Goal: Transaction & Acquisition: Purchase product/service

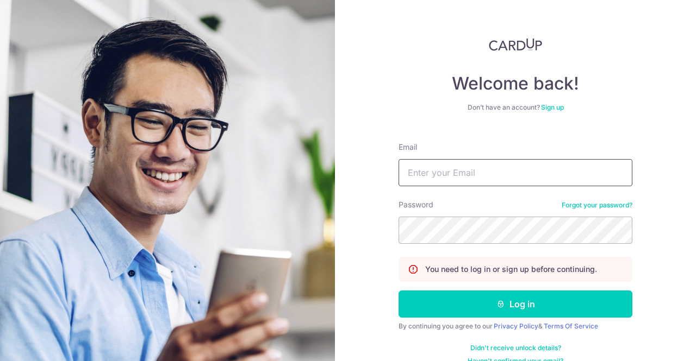
click at [430, 175] on input "Email" at bounding box center [515, 172] width 234 height 27
type input "hoshinagirl@yahoo.com.sg"
click at [398, 291] on button "Log in" at bounding box center [515, 304] width 234 height 27
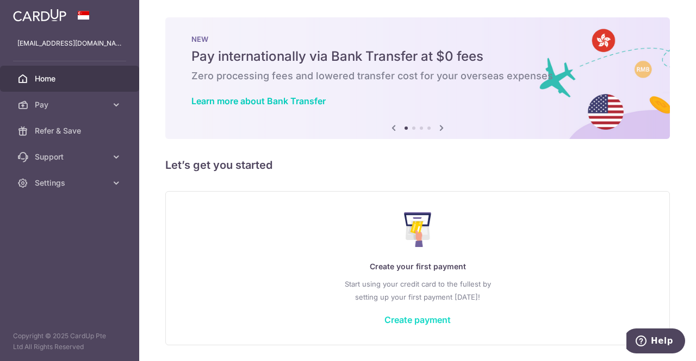
click at [413, 322] on link "Create payment" at bounding box center [417, 320] width 66 height 11
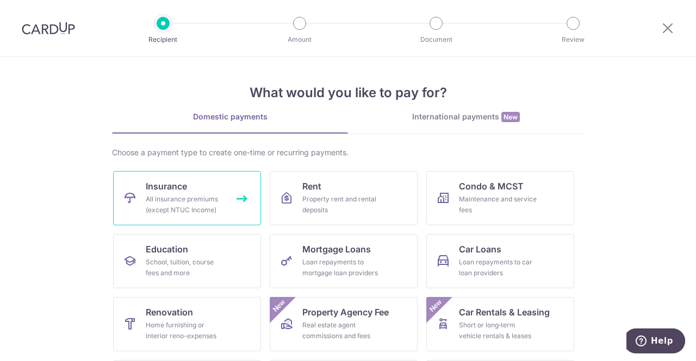
click at [221, 199] on link "Insurance All insurance premiums (except NTUC Income)" at bounding box center [187, 198] width 148 height 54
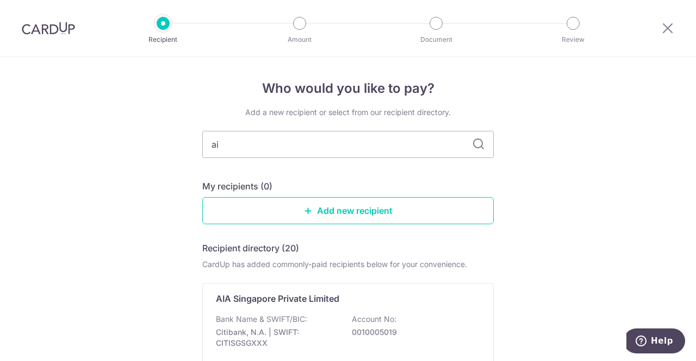
type input "aia"
type input "a"
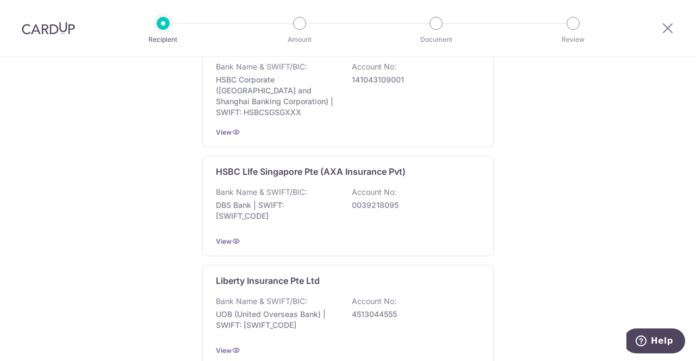
scroll to position [1065, 0]
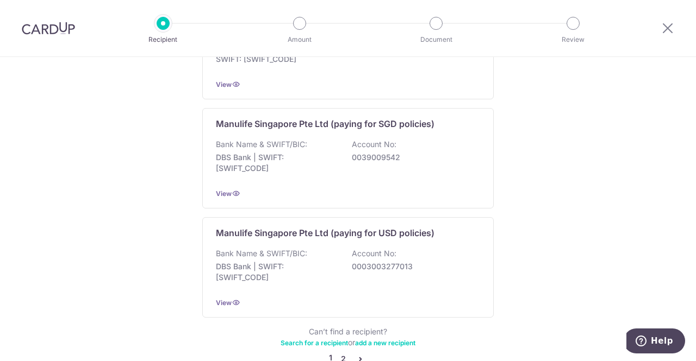
click at [338, 353] on link "2" at bounding box center [342, 359] width 13 height 13
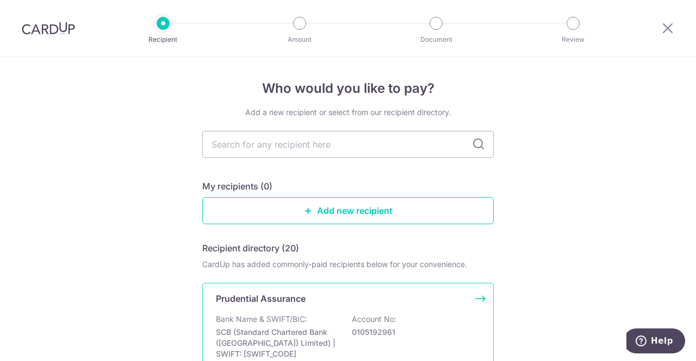
click at [317, 334] on p "SCB (Standard Chartered Bank (Singapore) Limited) | SWIFT: SCBLSG22XXX" at bounding box center [277, 343] width 122 height 33
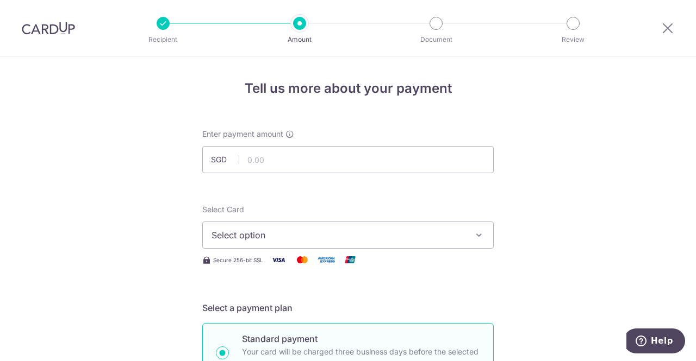
click at [369, 233] on span "Select option" at bounding box center [337, 235] width 253 height 13
click at [355, 253] on ul "Add credit card" at bounding box center [347, 265] width 291 height 29
click at [357, 234] on span "Select option" at bounding box center [337, 235] width 253 height 13
click at [336, 273] on link "Add credit card" at bounding box center [348, 266] width 290 height 20
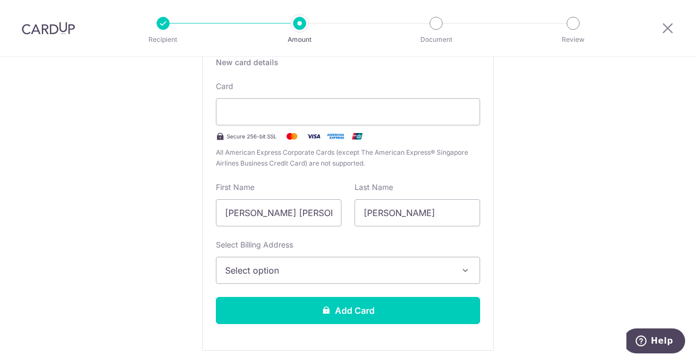
scroll to position [226, 0]
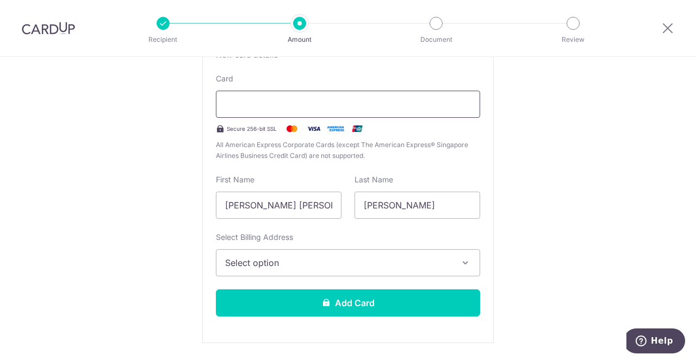
click at [268, 115] on div at bounding box center [348, 104] width 264 height 27
type input "09 / 2032"
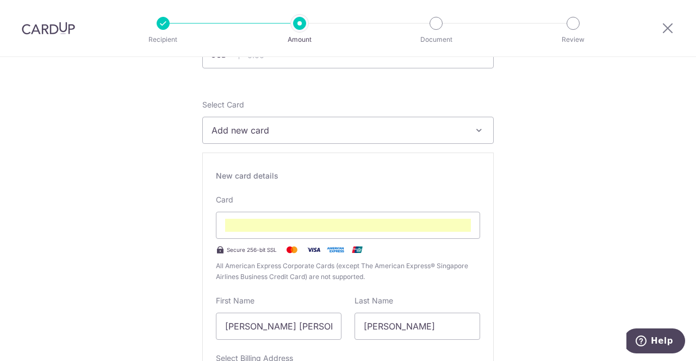
scroll to position [104, 0]
click at [330, 131] on span "Add new card" at bounding box center [337, 131] width 253 height 13
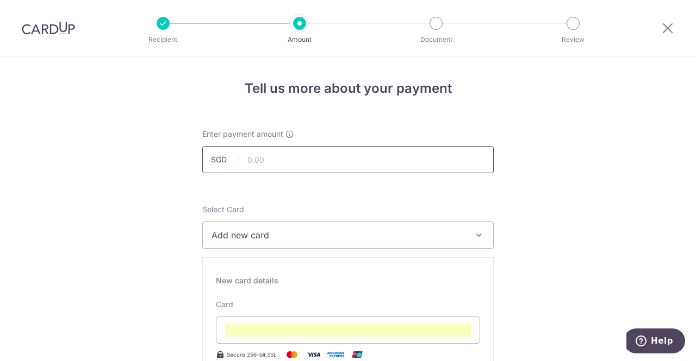
click at [326, 153] on input "text" at bounding box center [347, 159] width 291 height 27
paste input "82601338"
type input "82601338"
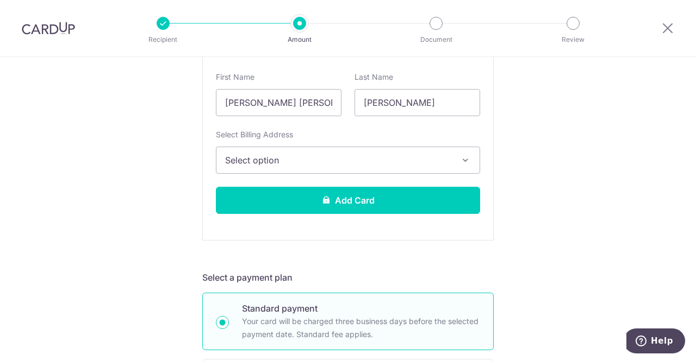
scroll to position [335, 0]
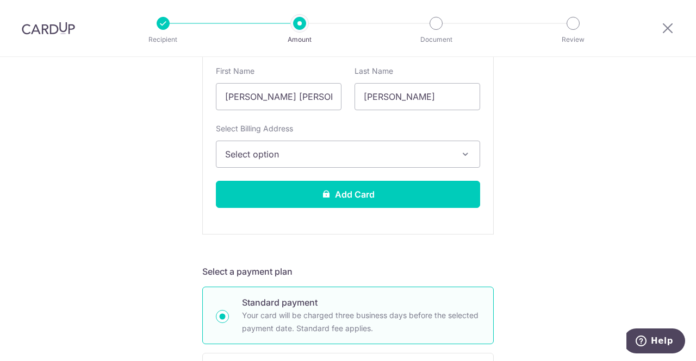
click at [433, 161] on button "Select option" at bounding box center [348, 154] width 264 height 27
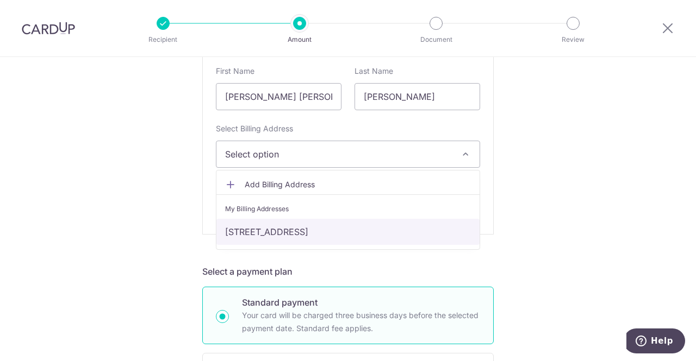
click at [378, 241] on link "Block 8, Cantonment Close, Singapore, Singapore, Singapore-081008" at bounding box center [347, 232] width 263 height 26
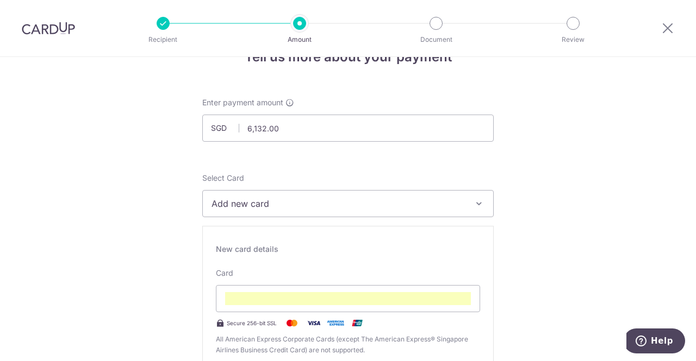
scroll to position [0, 0]
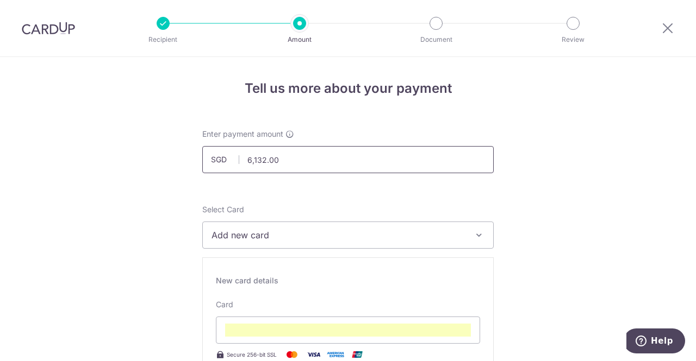
click at [348, 157] on input "6,132.00" at bounding box center [347, 159] width 291 height 27
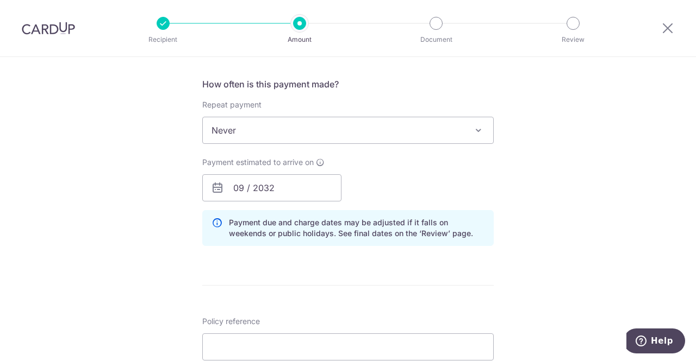
scroll to position [696, 0]
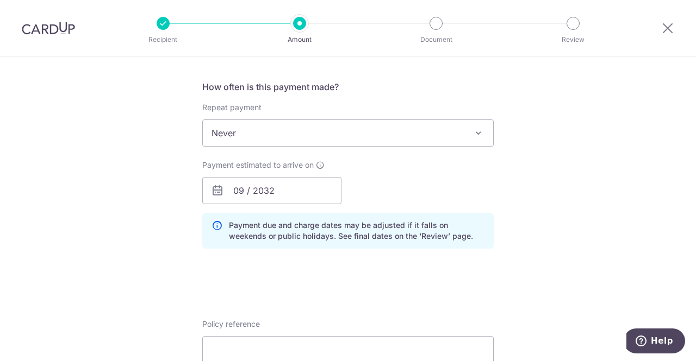
type input "6,132.04"
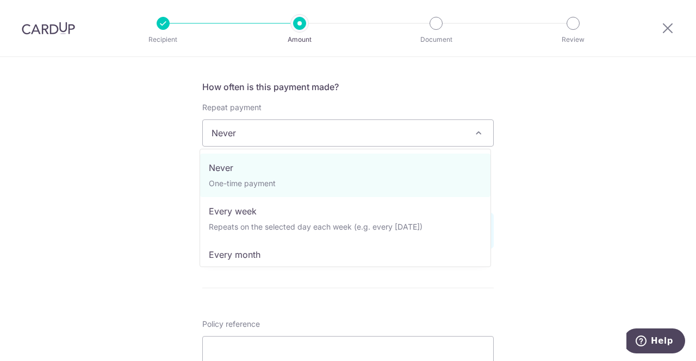
click at [363, 136] on span "Never" at bounding box center [348, 133] width 290 height 26
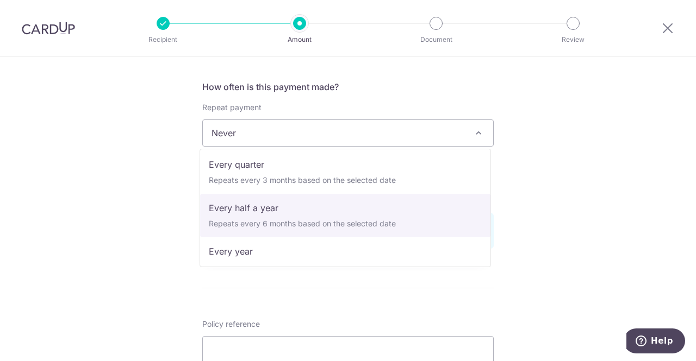
scroll to position [152, 0]
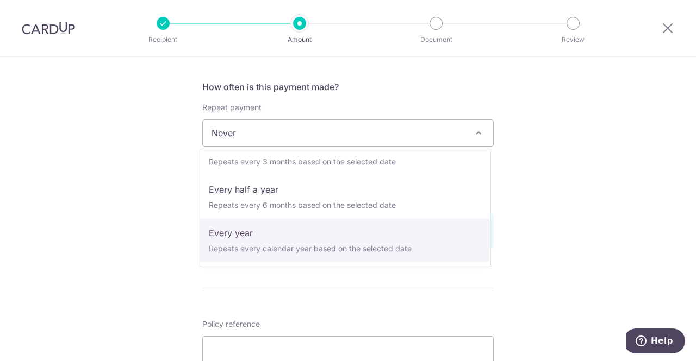
select select "6"
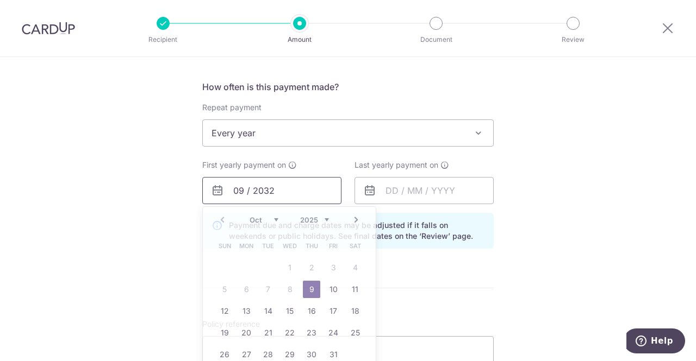
click at [236, 190] on input "09 / 2032" at bounding box center [271, 190] width 139 height 27
click at [357, 285] on link "11" at bounding box center [354, 289] width 17 height 17
type input "[DATE]"
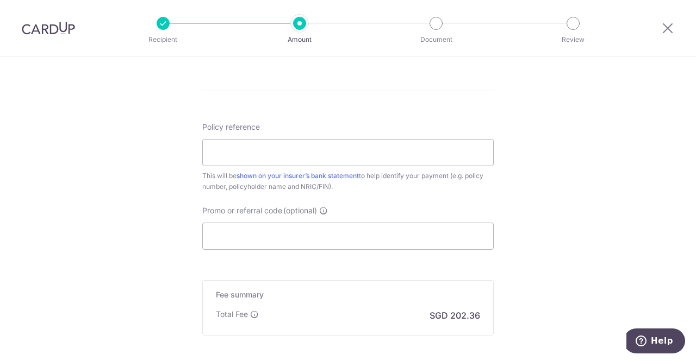
scroll to position [922, 0]
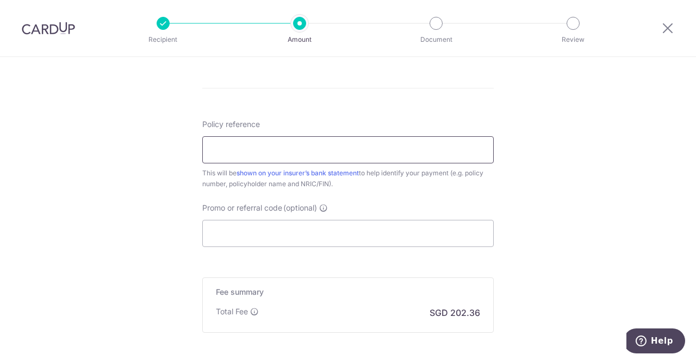
click at [389, 148] on input "Policy reference" at bounding box center [347, 149] width 291 height 27
paste input "82601338"
type input "82601338"
click at [269, 230] on input "Promo or referral code (optional)" at bounding box center [347, 233] width 291 height 27
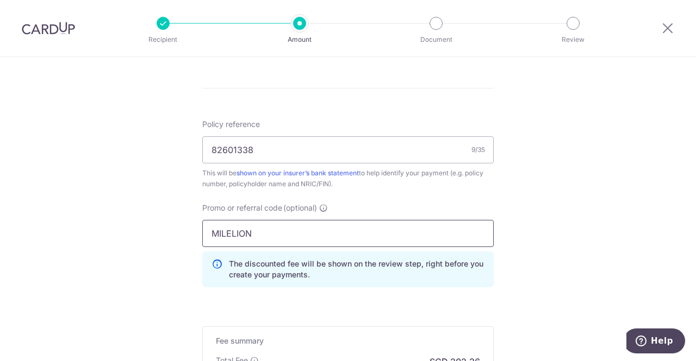
click at [390, 225] on input "MILELION" at bounding box center [347, 233] width 291 height 27
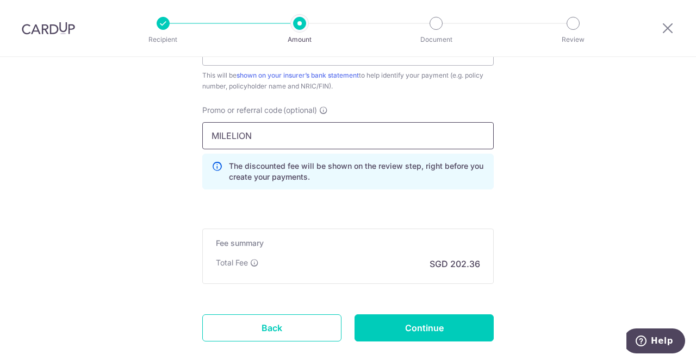
scroll to position [1067, 0]
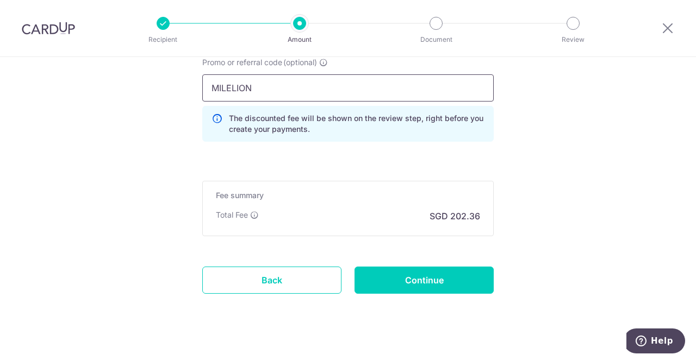
type input "MILELION"
click at [413, 183] on div "Fee summary Base fee Extend fee Next-day fee Total Fee SGD 202.36" at bounding box center [347, 208] width 291 height 55
click at [375, 85] on input "MILELION" at bounding box center [347, 87] width 291 height 27
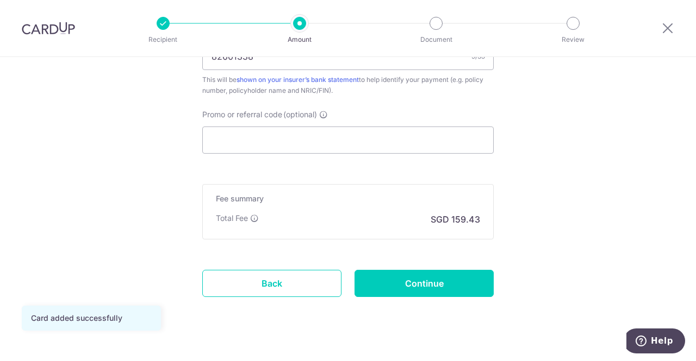
scroll to position [714, 0]
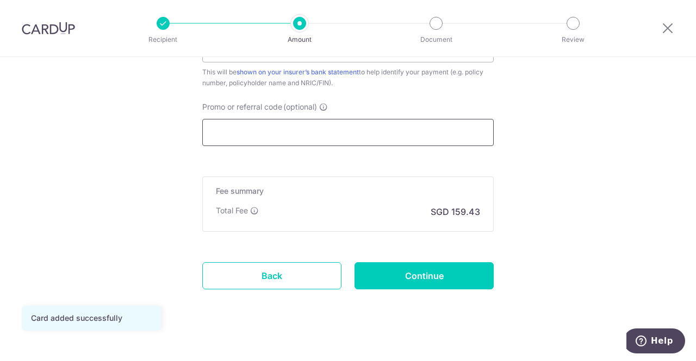
click at [295, 130] on input "Promo or referral code (optional)" at bounding box center [347, 132] width 291 height 27
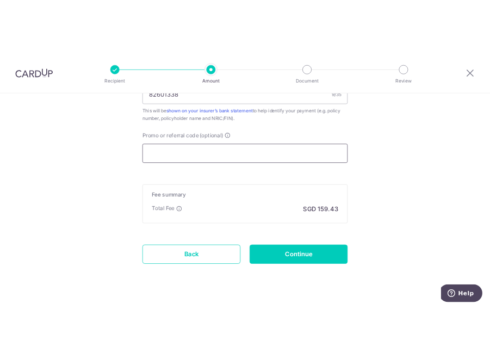
scroll to position [708, 0]
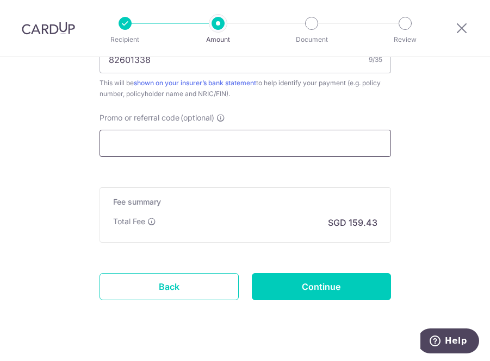
click at [316, 153] on input "Promo or referral code (optional)" at bounding box center [244, 143] width 291 height 27
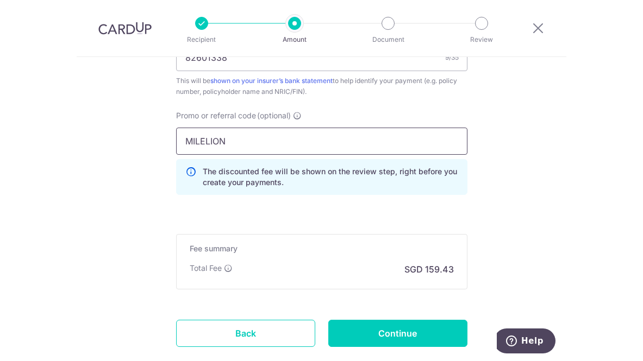
scroll to position [777, 0]
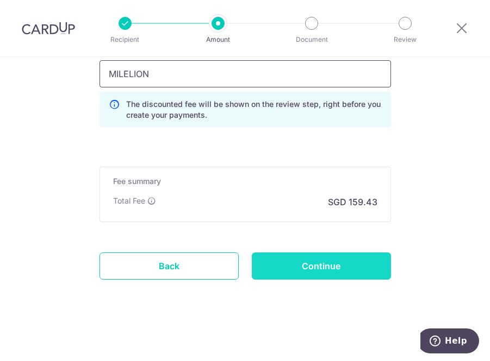
type input "MILELION"
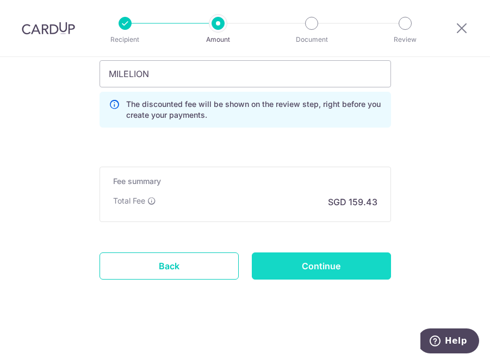
click at [289, 264] on input "Continue" at bounding box center [321, 266] width 139 height 27
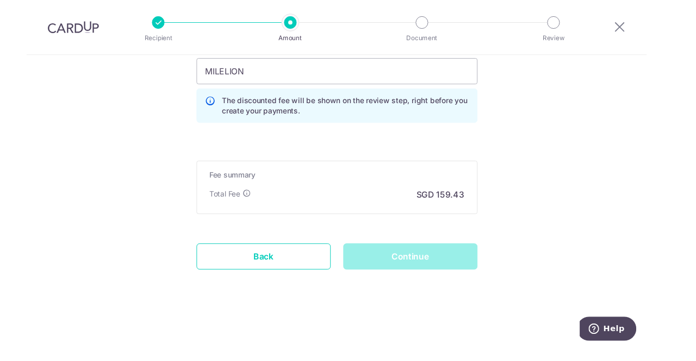
scroll to position [772, 0]
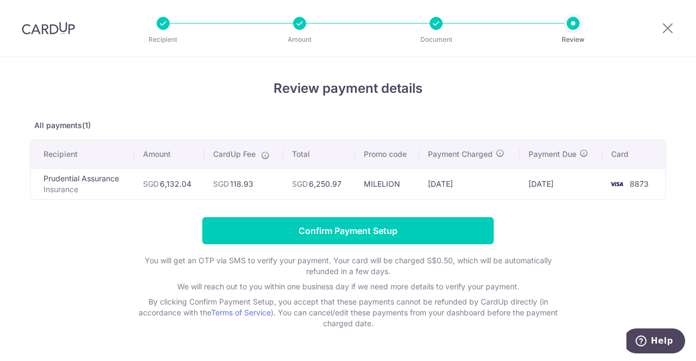
click at [239, 188] on td "SGD 118.93" at bounding box center [243, 183] width 79 height 31
click at [264, 155] on icon at bounding box center [265, 155] width 9 height 9
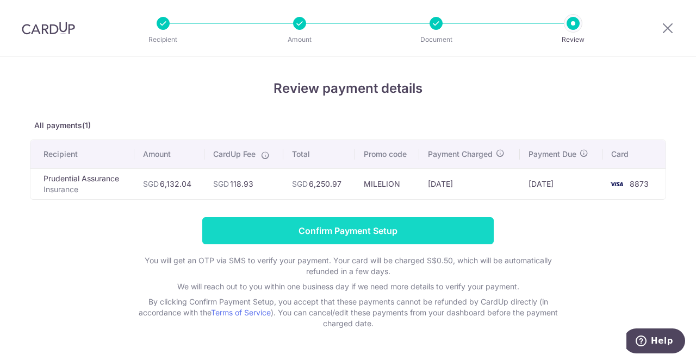
click at [347, 233] on input "Confirm Payment Setup" at bounding box center [347, 230] width 291 height 27
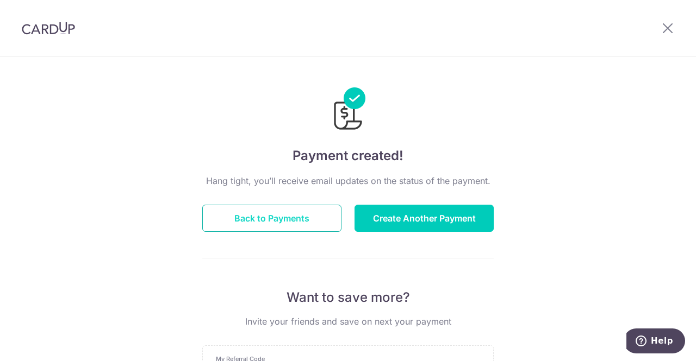
click at [295, 220] on button "Back to Payments" at bounding box center [271, 218] width 139 height 27
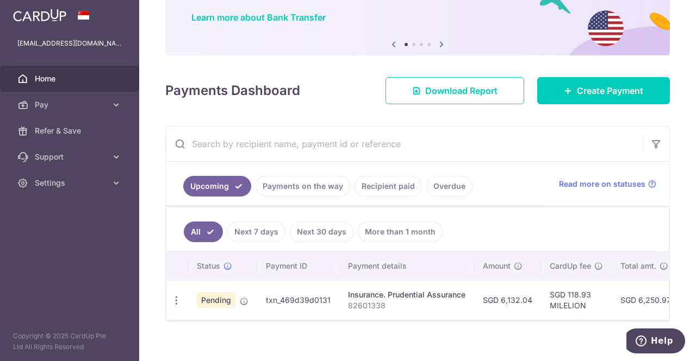
scroll to position [101, 0]
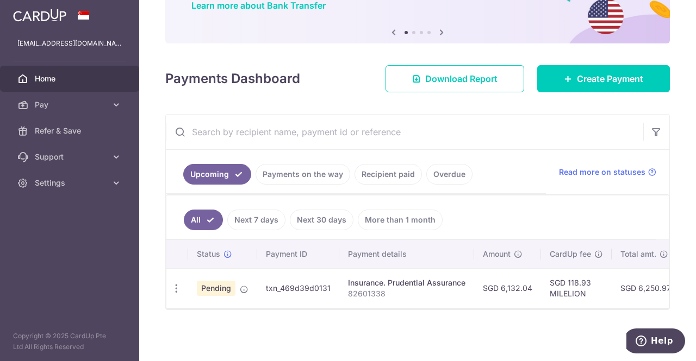
click at [376, 290] on p "82601338" at bounding box center [406, 294] width 117 height 11
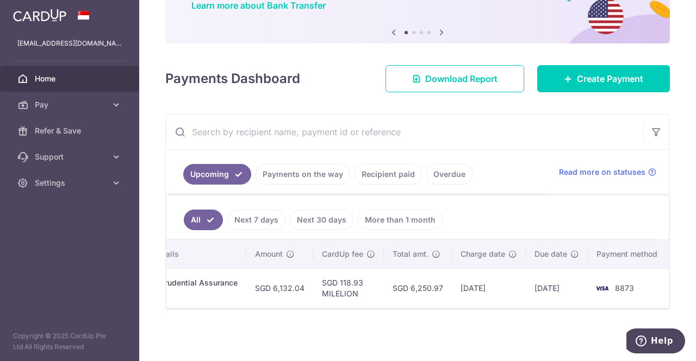
scroll to position [0, 0]
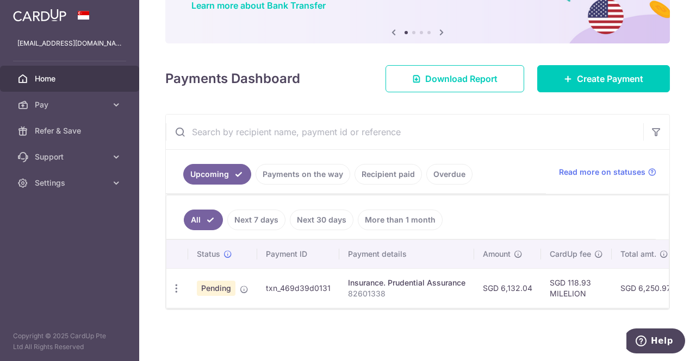
click at [217, 285] on span "Pending" at bounding box center [216, 288] width 39 height 15
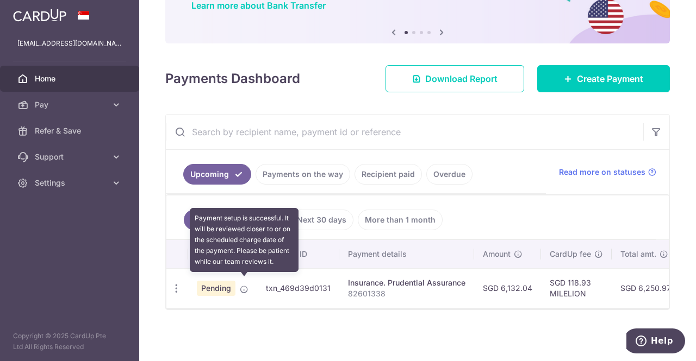
click at [243, 283] on span at bounding box center [244, 287] width 9 height 9
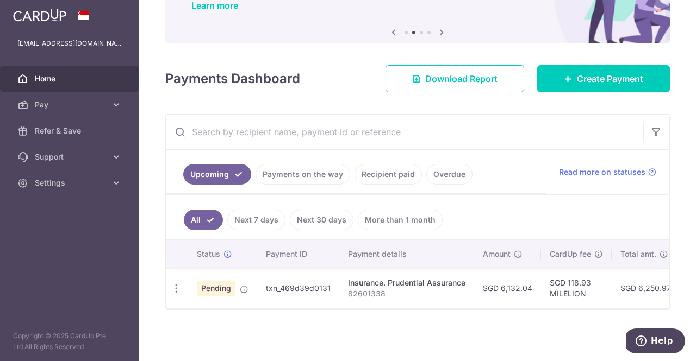
scroll to position [0, 228]
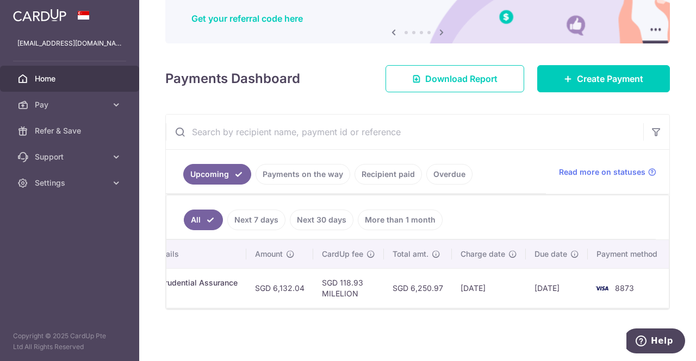
click at [284, 302] on td "SGD 6,132.04" at bounding box center [279, 288] width 67 height 40
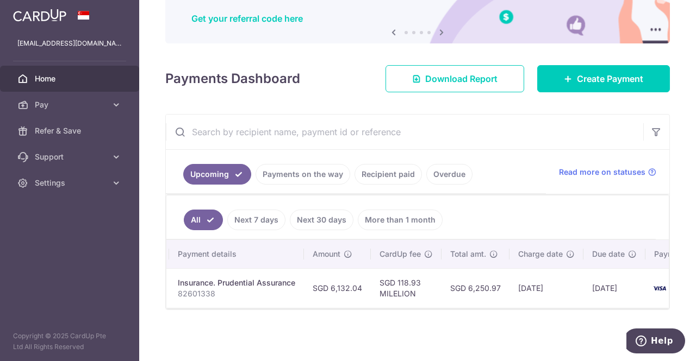
scroll to position [0, 173]
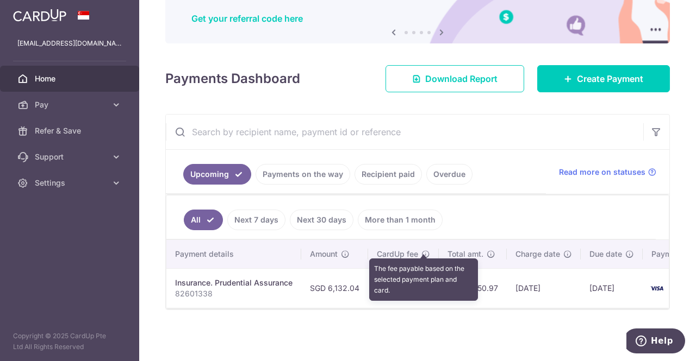
click at [421, 250] on icon at bounding box center [425, 254] width 9 height 9
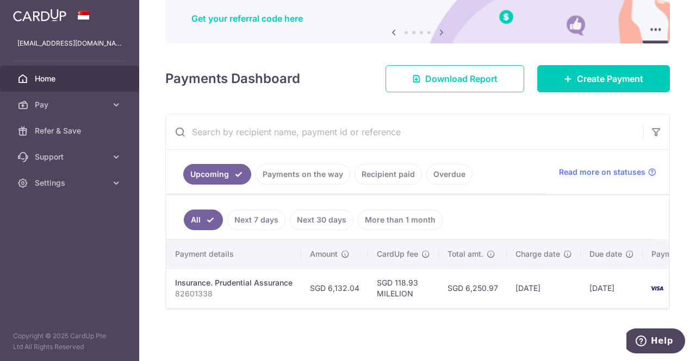
click at [377, 308] on div at bounding box center [417, 308] width 502 height 1
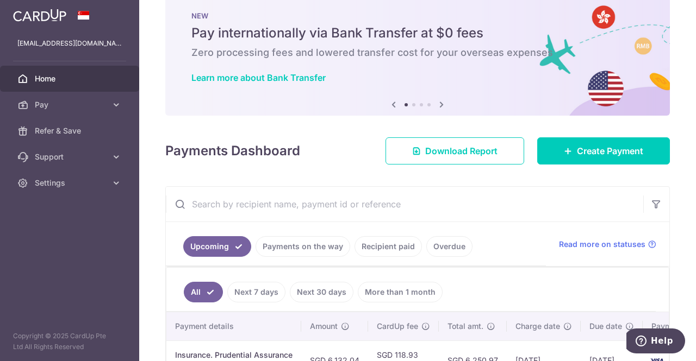
scroll to position [101, 0]
